Goal: Information Seeking & Learning: Learn about a topic

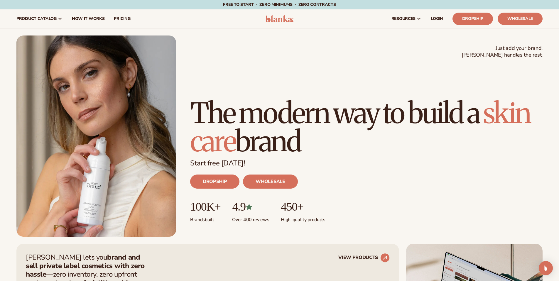
scroll to position [275, 0]
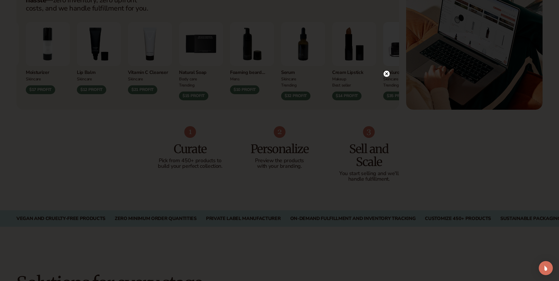
click at [384, 75] on icon at bounding box center [387, 74] width 6 height 6
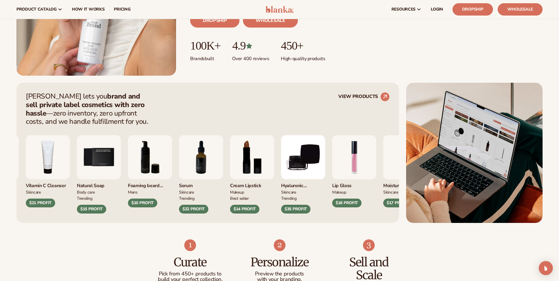
scroll to position [161, 0]
click at [172, 197] on div "Foaming beard wash mens $10 PROFIT" at bounding box center [150, 194] width 44 height 28
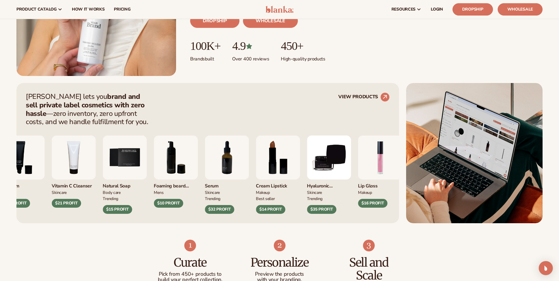
click at [188, 171] on img "6 / 9" at bounding box center [176, 158] width 44 height 44
click at [386, 95] on icon at bounding box center [385, 96] width 5 height 5
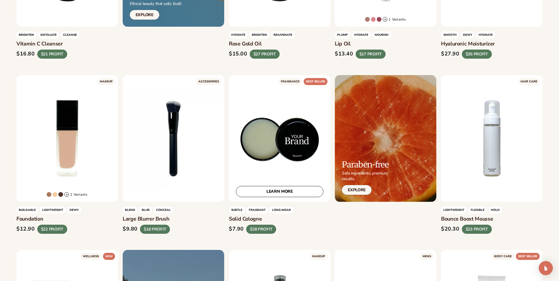
scroll to position [492, 0]
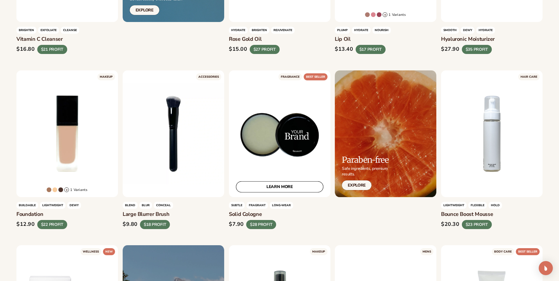
click at [298, 187] on link "LEARN MORE" at bounding box center [280, 186] width 88 height 11
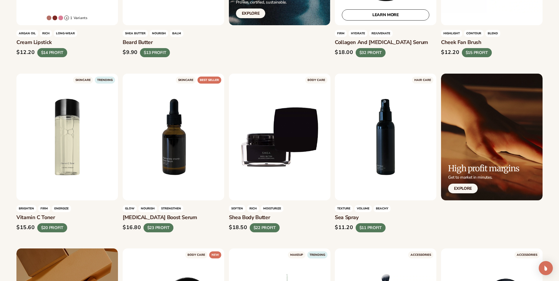
scroll to position [1026, 0]
